Goal: Check status: Check status

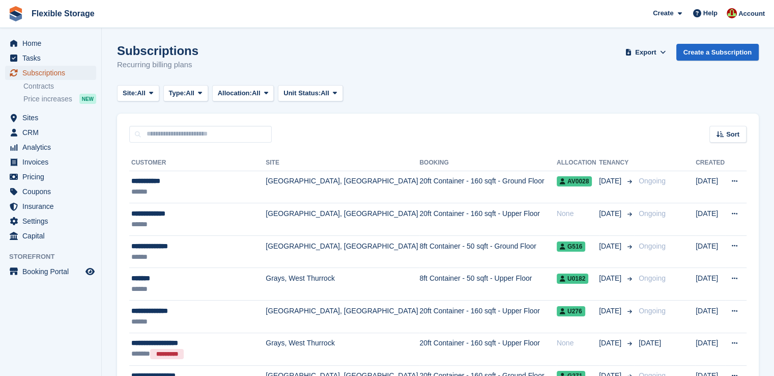
click at [51, 74] on span "Subscriptions" at bounding box center [52, 73] width 61 height 14
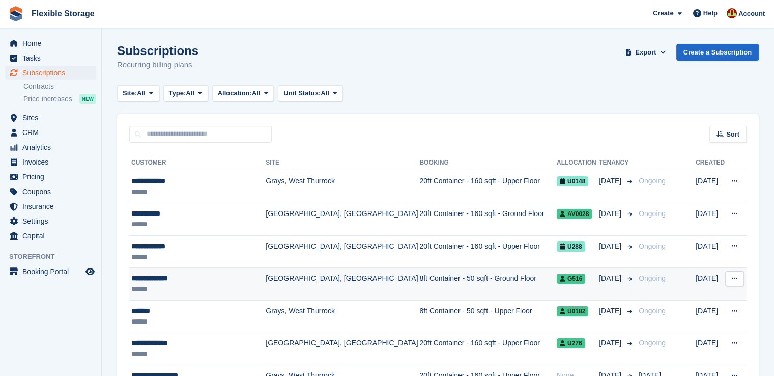
click at [419, 279] on td "8ft Container - 50 sqft - Ground Floor" at bounding box center [487, 284] width 137 height 33
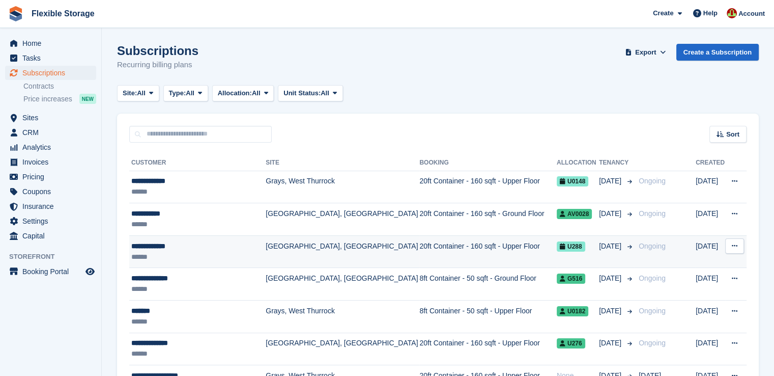
click at [349, 254] on td "[GEOGRAPHIC_DATA], [GEOGRAPHIC_DATA]" at bounding box center [343, 251] width 154 height 33
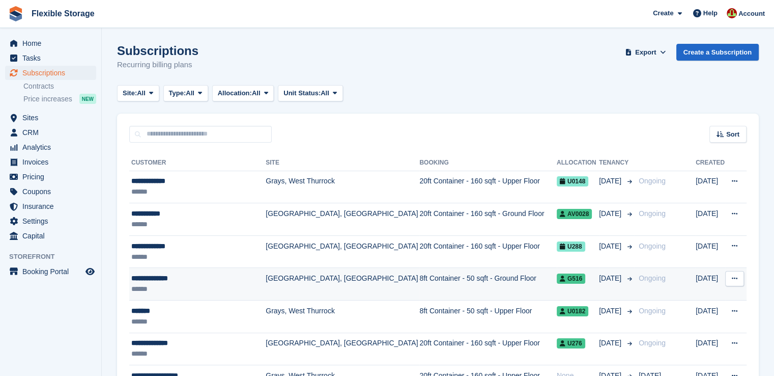
click at [279, 280] on td "[GEOGRAPHIC_DATA], [GEOGRAPHIC_DATA]" at bounding box center [343, 284] width 154 height 33
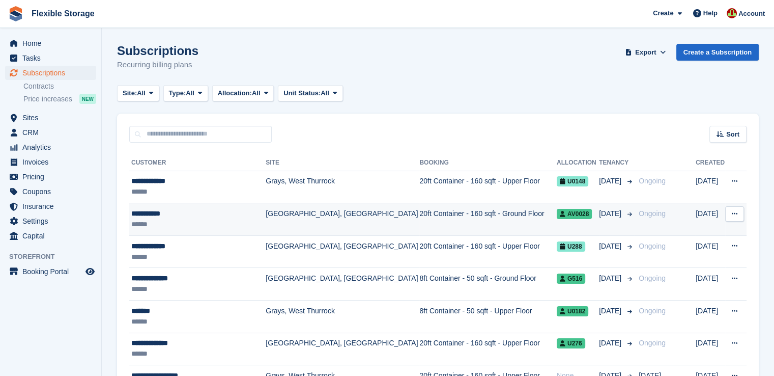
click at [311, 216] on td "[GEOGRAPHIC_DATA], [GEOGRAPHIC_DATA]" at bounding box center [343, 219] width 154 height 33
click at [226, 205] on td "**********" at bounding box center [197, 219] width 136 height 33
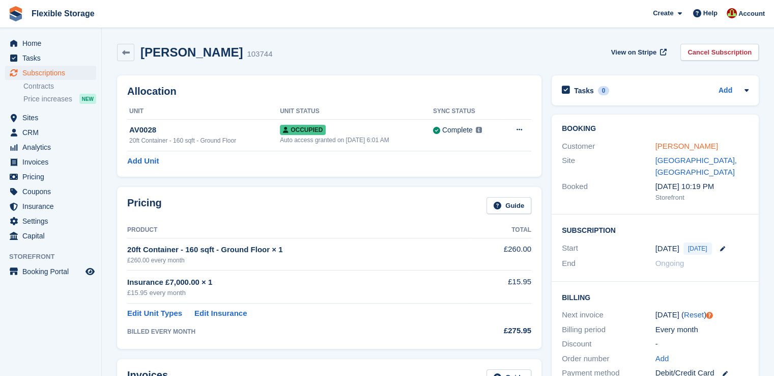
click at [660, 146] on link "[PERSON_NAME]" at bounding box center [686, 145] width 63 height 9
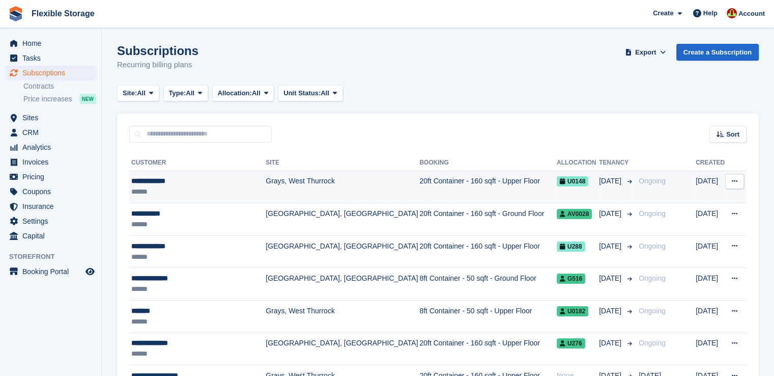
click at [419, 188] on td "20ft Container - 160 sqft - Upper Floor" at bounding box center [487, 186] width 137 height 33
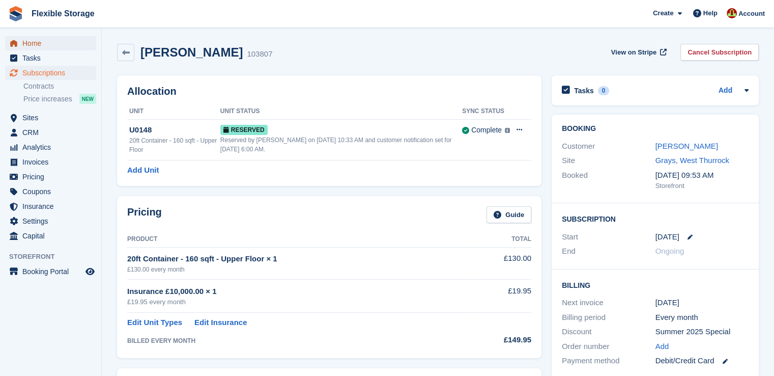
click at [41, 40] on span "Home" at bounding box center [52, 43] width 61 height 14
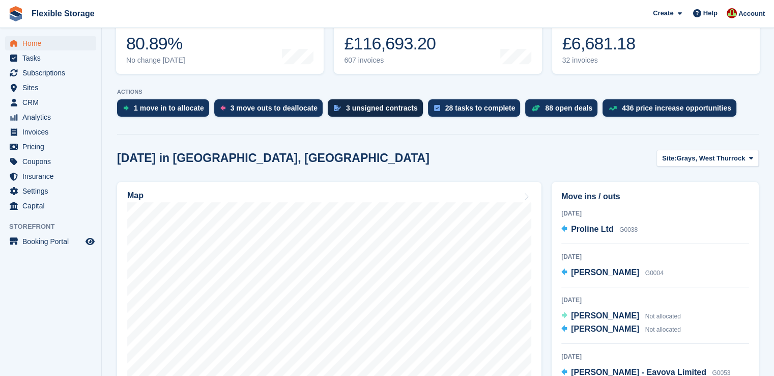
scroll to position [254, 0]
